Goal: Find specific page/section: Find specific page/section

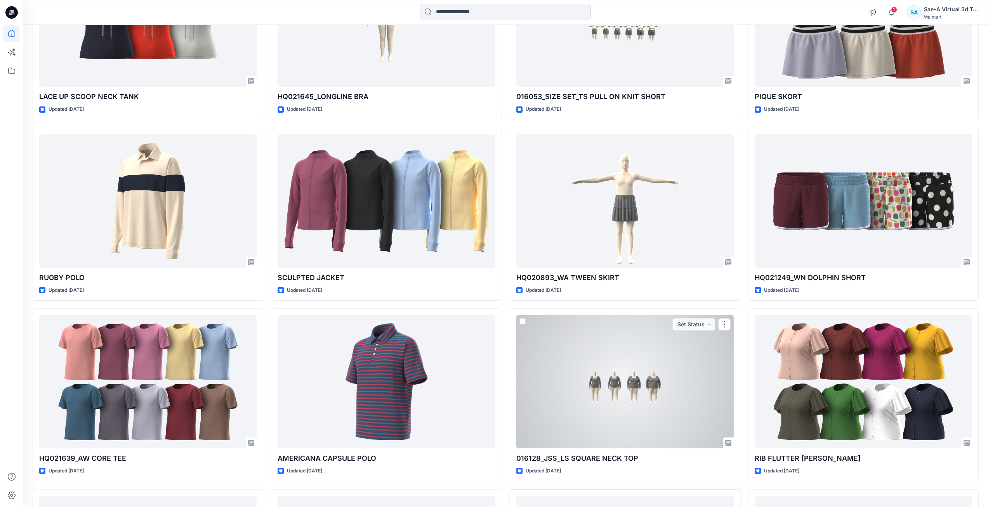
scroll to position [1257, 0]
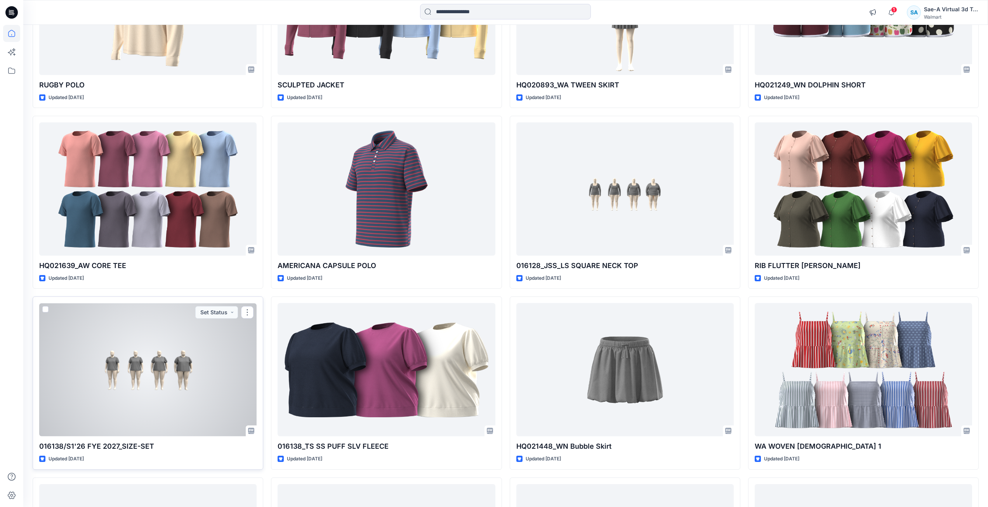
click at [176, 420] on div at bounding box center [147, 369] width 217 height 133
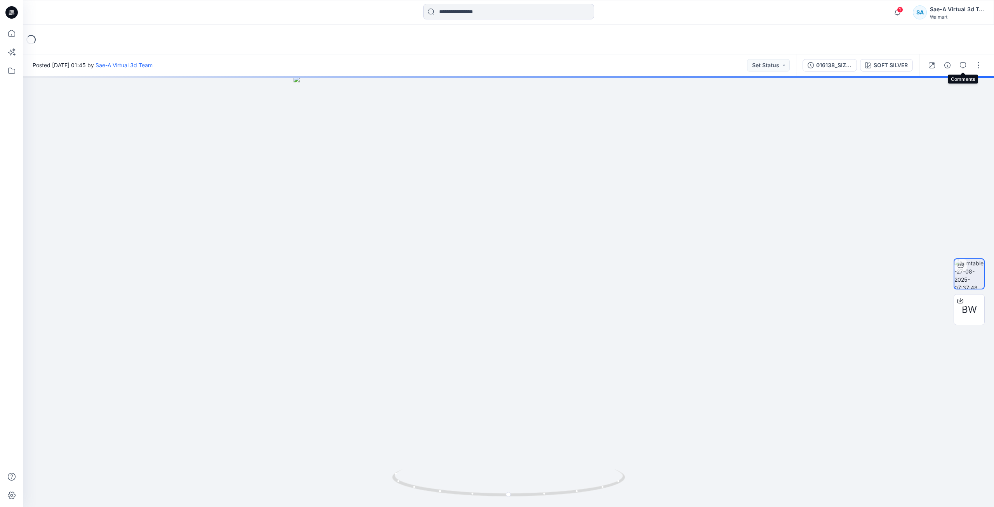
click at [961, 65] on icon "button" at bounding box center [963, 65] width 6 height 6
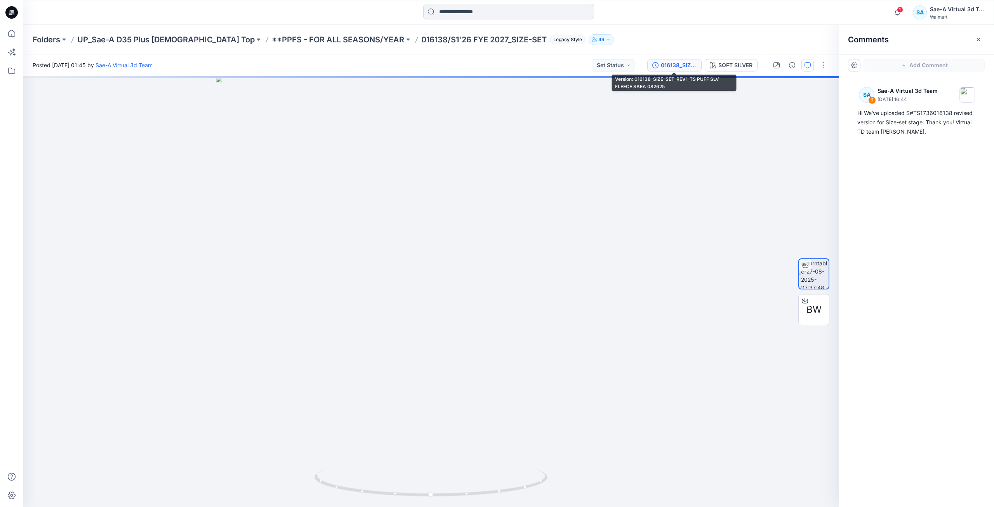
click at [670, 60] on button "016138_SIZE-SET_REV1_TS PUFF SLV FLEECE SAEA 082625" at bounding box center [674, 65] width 54 height 12
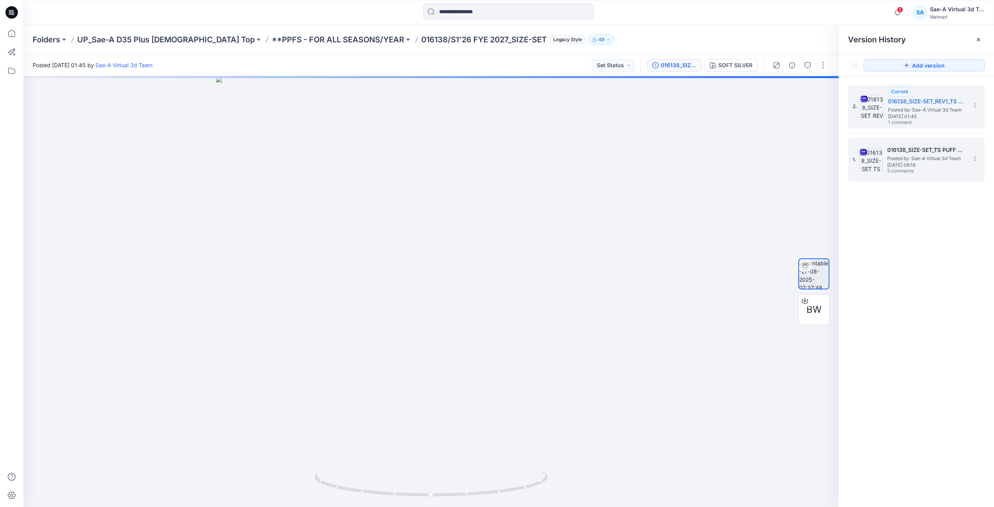
click at [888, 156] on span "Posted by: Sae-A Virtual 3d Team" at bounding box center [926, 158] width 78 height 8
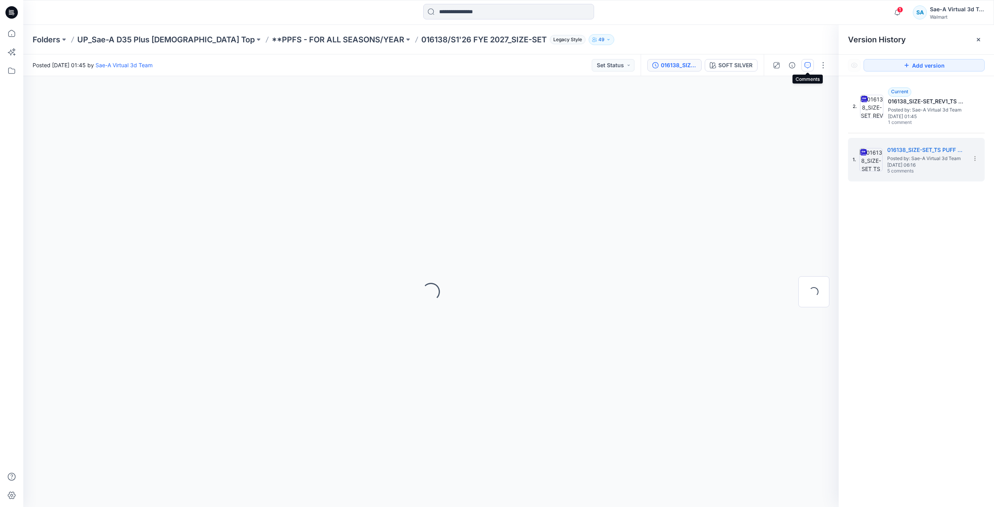
click at [809, 63] on icon "button" at bounding box center [807, 65] width 6 height 6
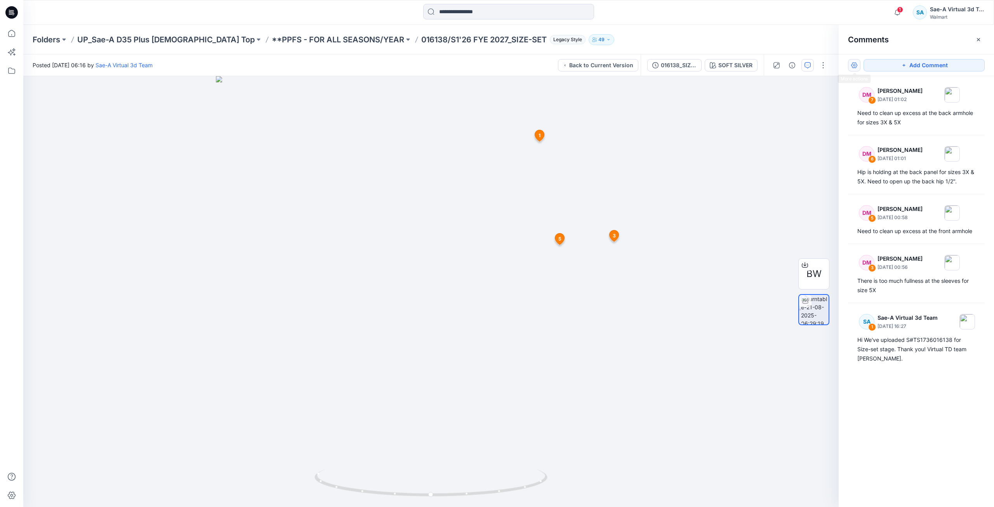
click at [856, 64] on button "button" at bounding box center [854, 65] width 12 height 12
click at [916, 99] on p "Show resolved comments" at bounding box center [886, 98] width 65 height 8
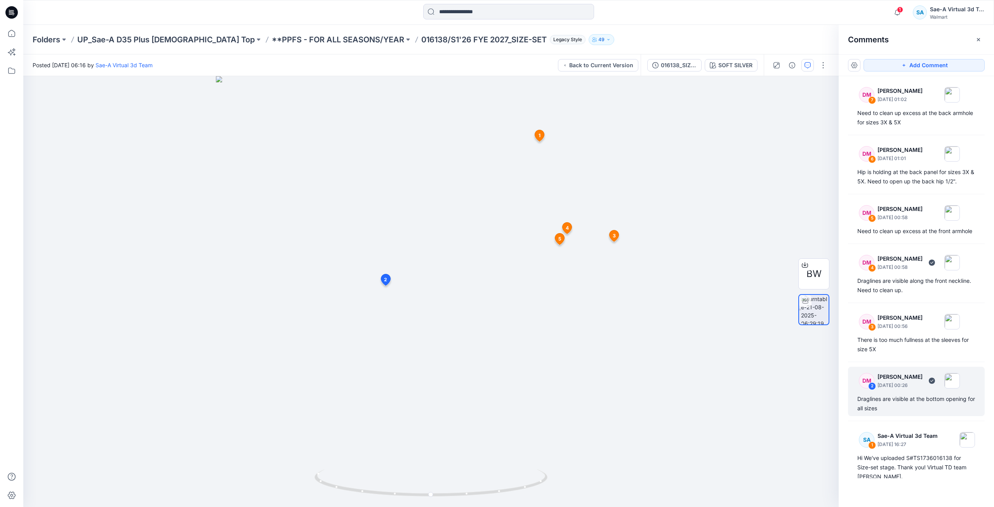
click at [917, 413] on div "Draglines are visible at the bottom opening for all sizes" at bounding box center [916, 403] width 118 height 19
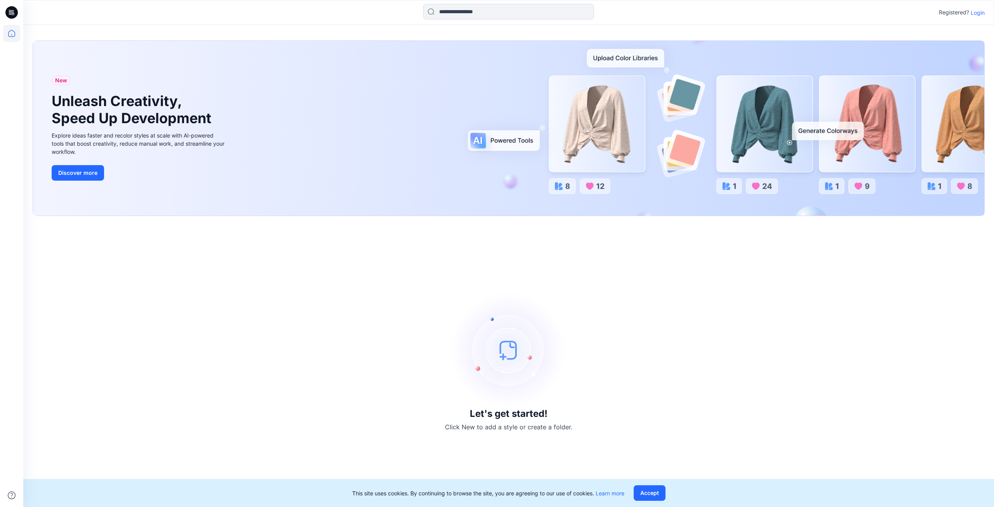
click at [975, 15] on p "Login" at bounding box center [977, 13] width 14 height 8
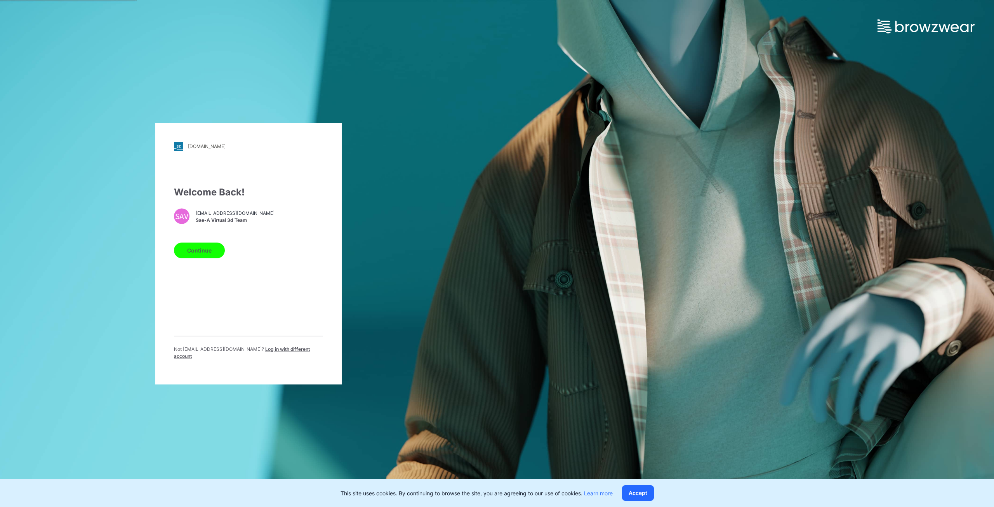
click at [216, 258] on button "Continue" at bounding box center [199, 250] width 51 height 16
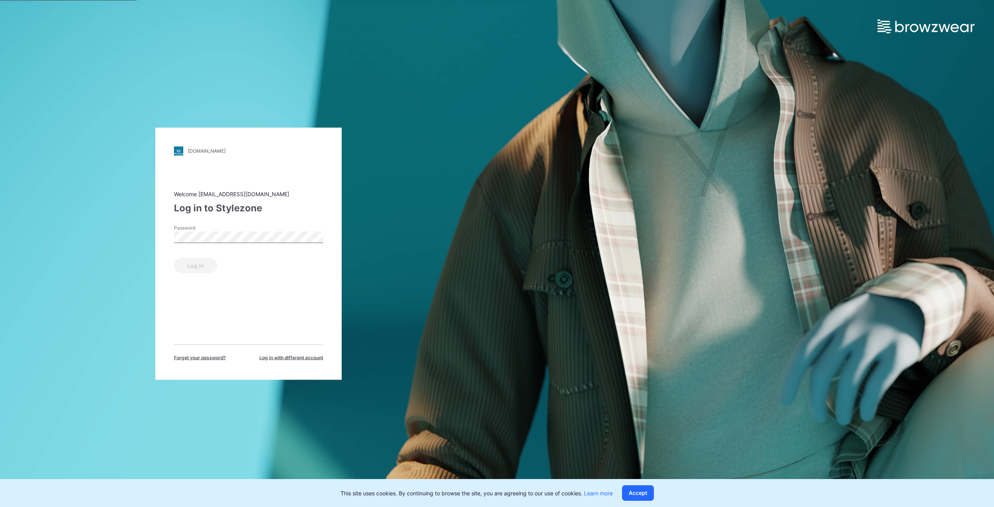
click at [195, 245] on div "Password" at bounding box center [248, 235] width 149 height 23
click at [174, 257] on button "Log in" at bounding box center [195, 265] width 43 height 16
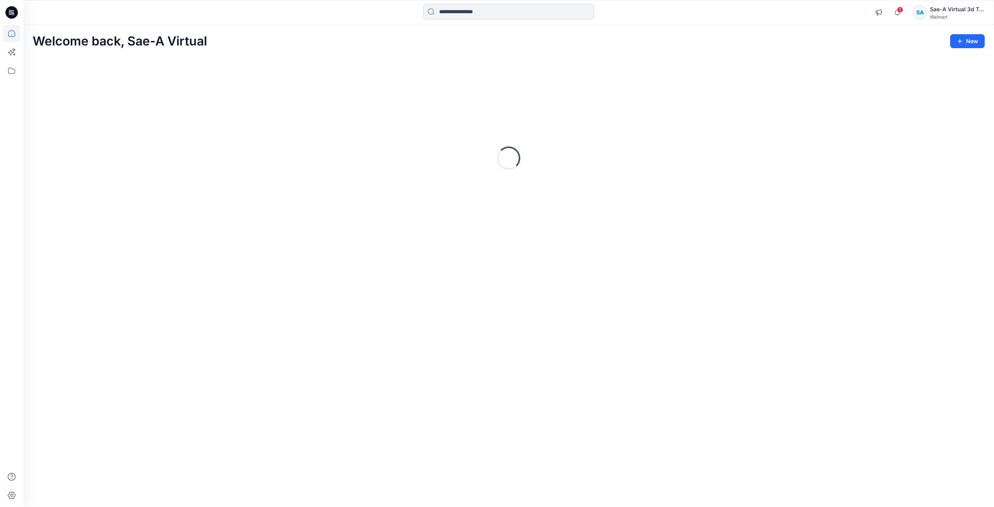
click at [519, 17] on input at bounding box center [508, 12] width 171 height 16
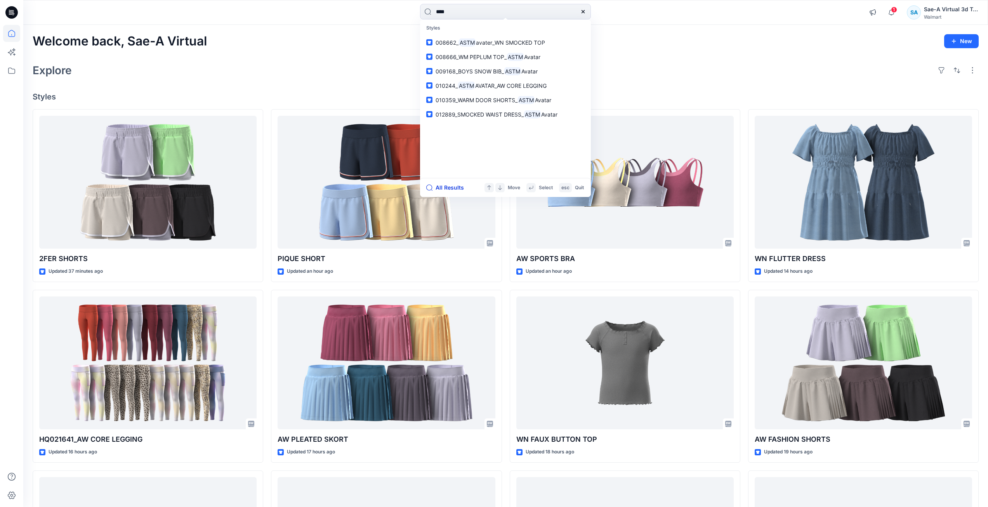
type input "****"
click at [448, 185] on button "All Results" at bounding box center [447, 187] width 43 height 9
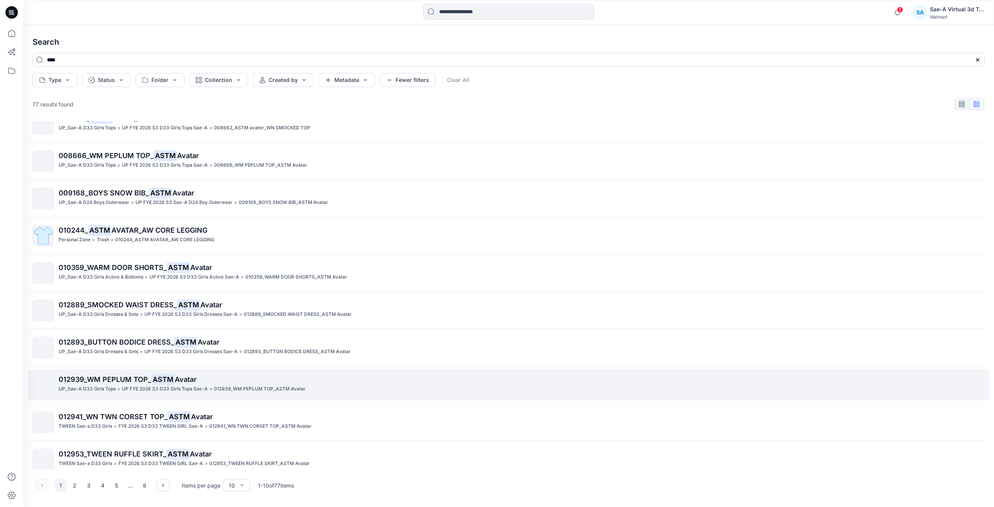
scroll to position [24, 0]
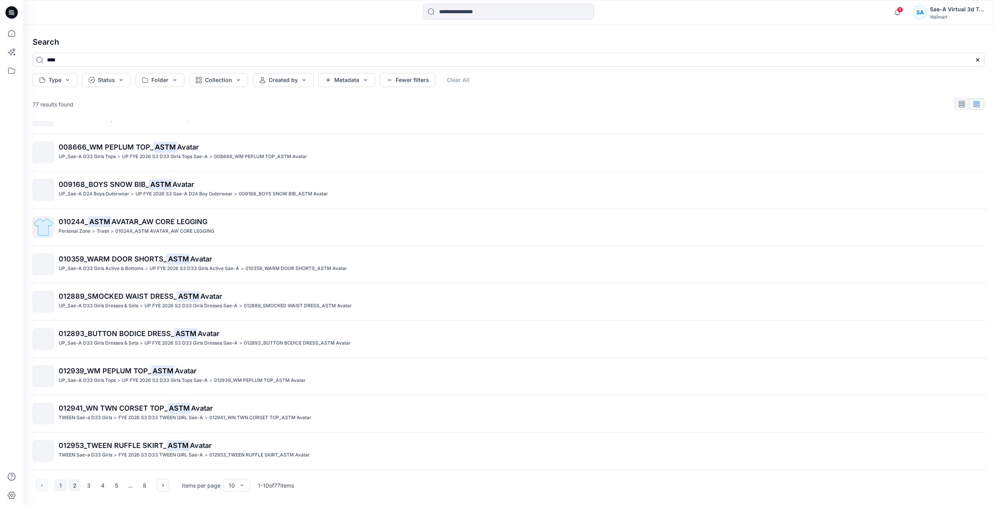
click at [75, 487] on button "2" at bounding box center [74, 485] width 12 height 12
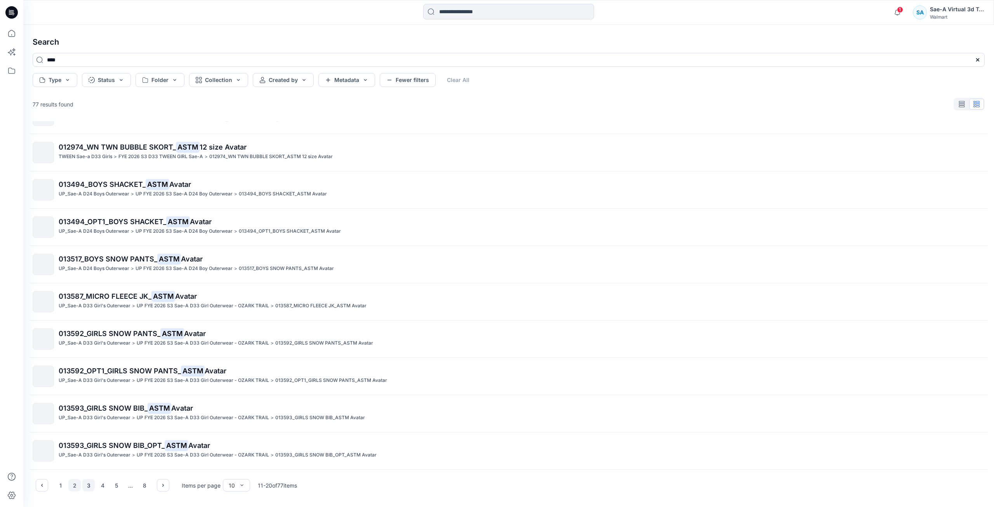
click at [89, 483] on button "3" at bounding box center [88, 485] width 12 height 12
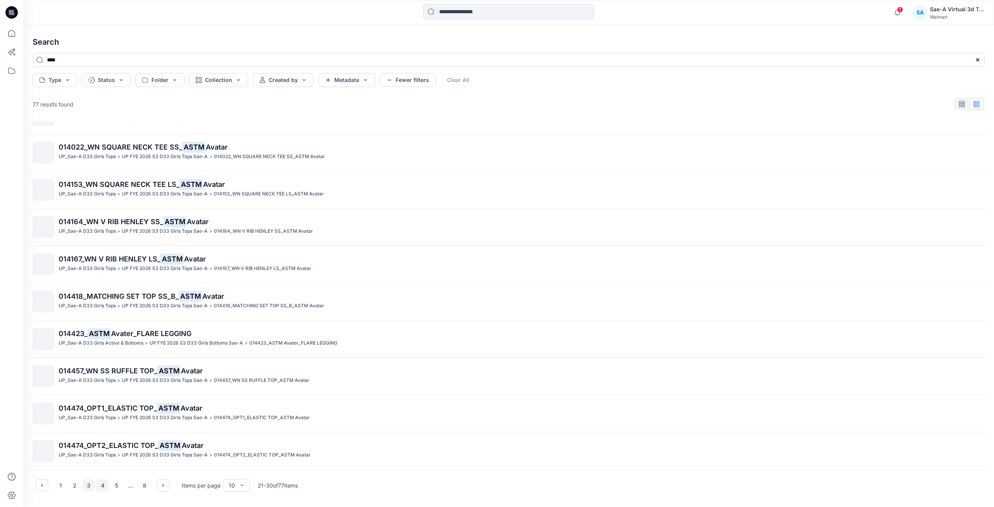
click at [106, 488] on button "4" at bounding box center [102, 485] width 12 height 12
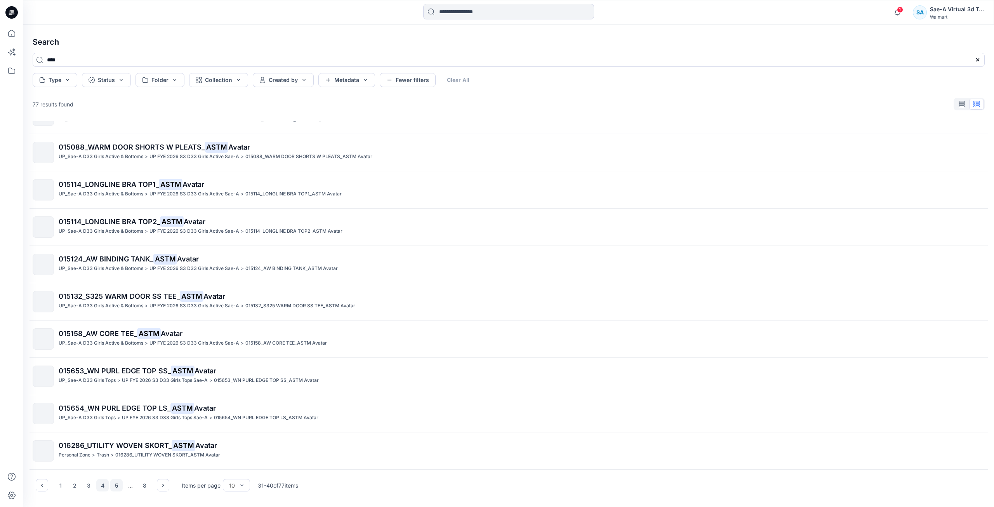
click at [116, 486] on button "5" at bounding box center [116, 485] width 12 height 12
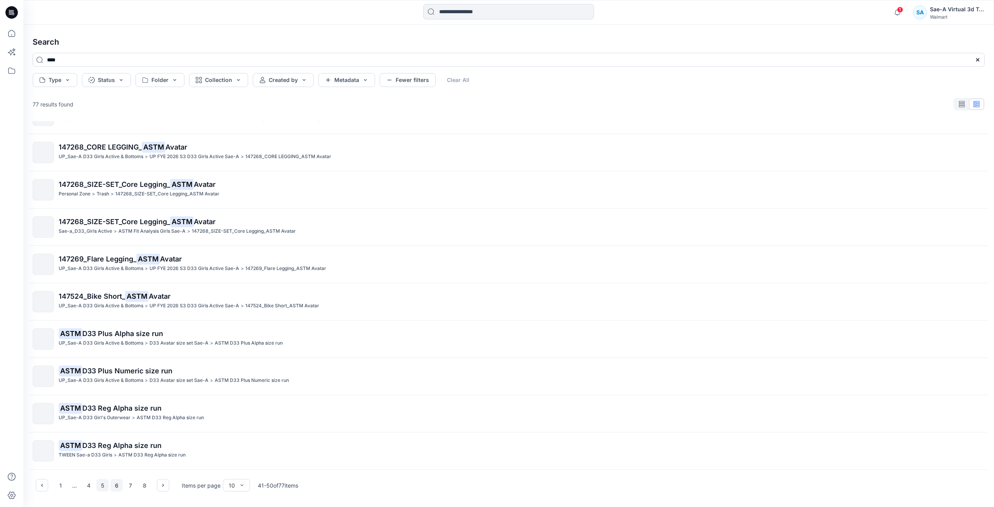
click at [119, 484] on button "6" at bounding box center [116, 485] width 12 height 12
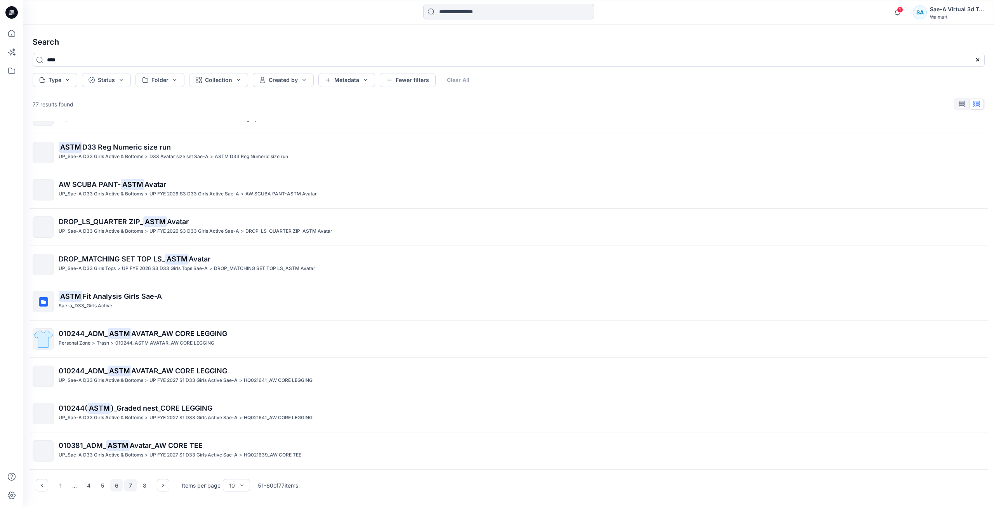
click at [130, 487] on button "7" at bounding box center [130, 485] width 12 height 12
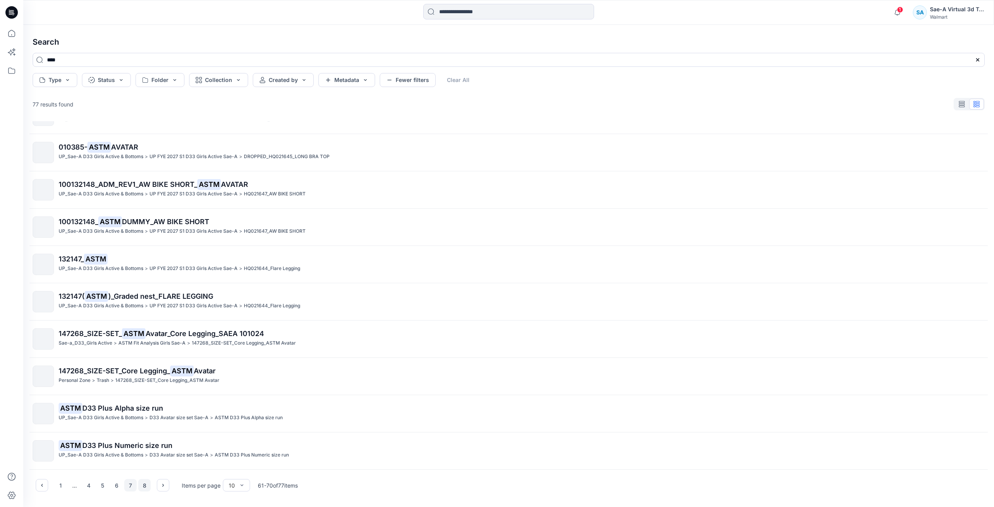
click at [146, 486] on button "8" at bounding box center [144, 485] width 12 height 12
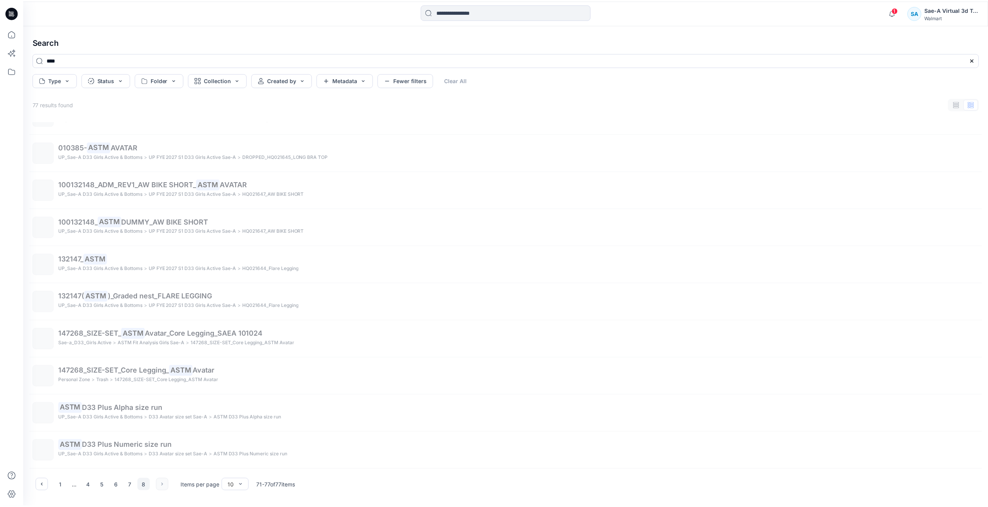
scroll to position [0, 0]
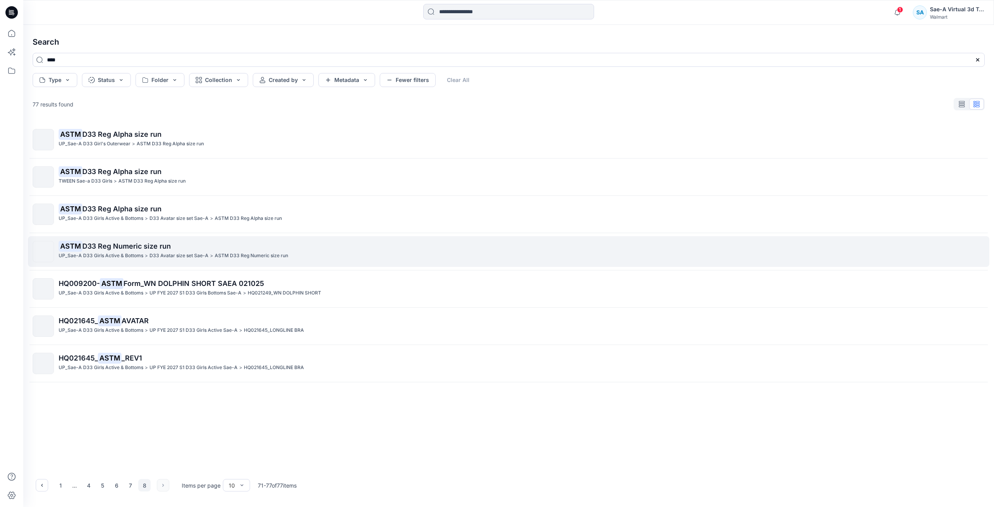
click at [173, 245] on p "ASTM D33 Reg Numeric size run" at bounding box center [521, 246] width 925 height 11
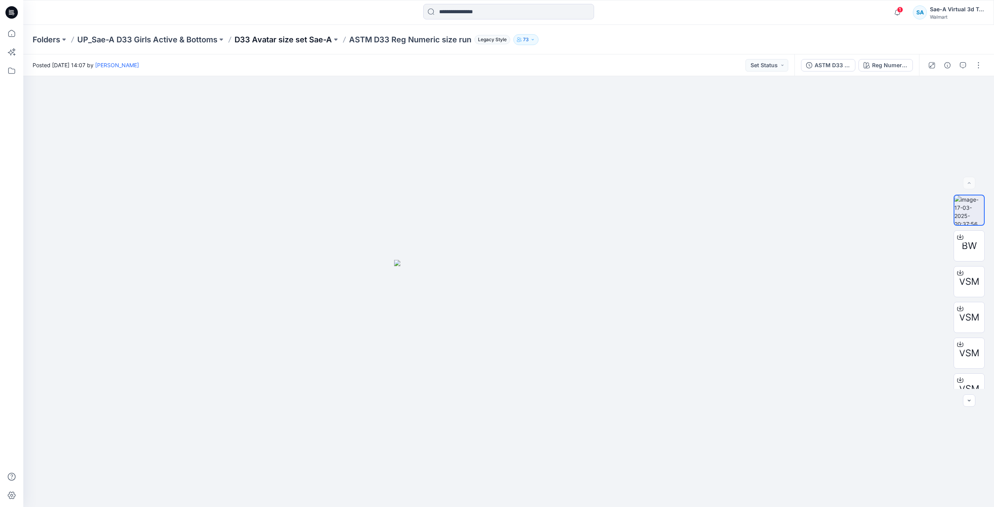
click at [255, 39] on p "D33 Avatar size set Sae-A" at bounding box center [282, 39] width 97 height 11
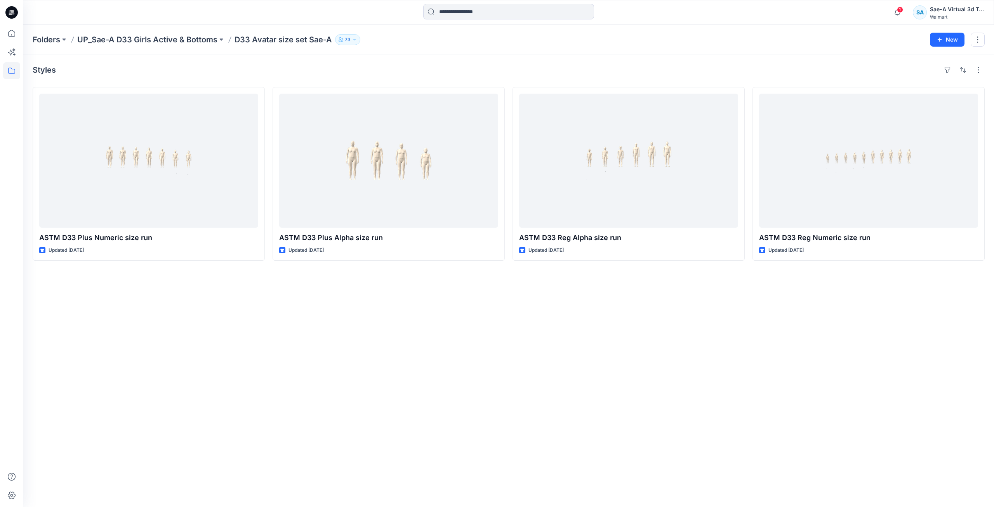
click at [243, 402] on div "Styles ASTM D33 Plus Numeric size run Updated [DATE] ASTM D33 Plus Alpha size r…" at bounding box center [508, 280] width 970 height 452
drag, startPoint x: 460, startPoint y: 461, endPoint x: 456, endPoint y: 441, distance: 20.7
click at [458, 450] on div "Styles ASTM D33 Plus Numeric size run Updated [DATE] ASTM D33 Plus Alpha size r…" at bounding box center [508, 280] width 970 height 452
click at [15, 13] on icon at bounding box center [11, 12] width 12 height 12
